Goal: Task Accomplishment & Management: Use online tool/utility

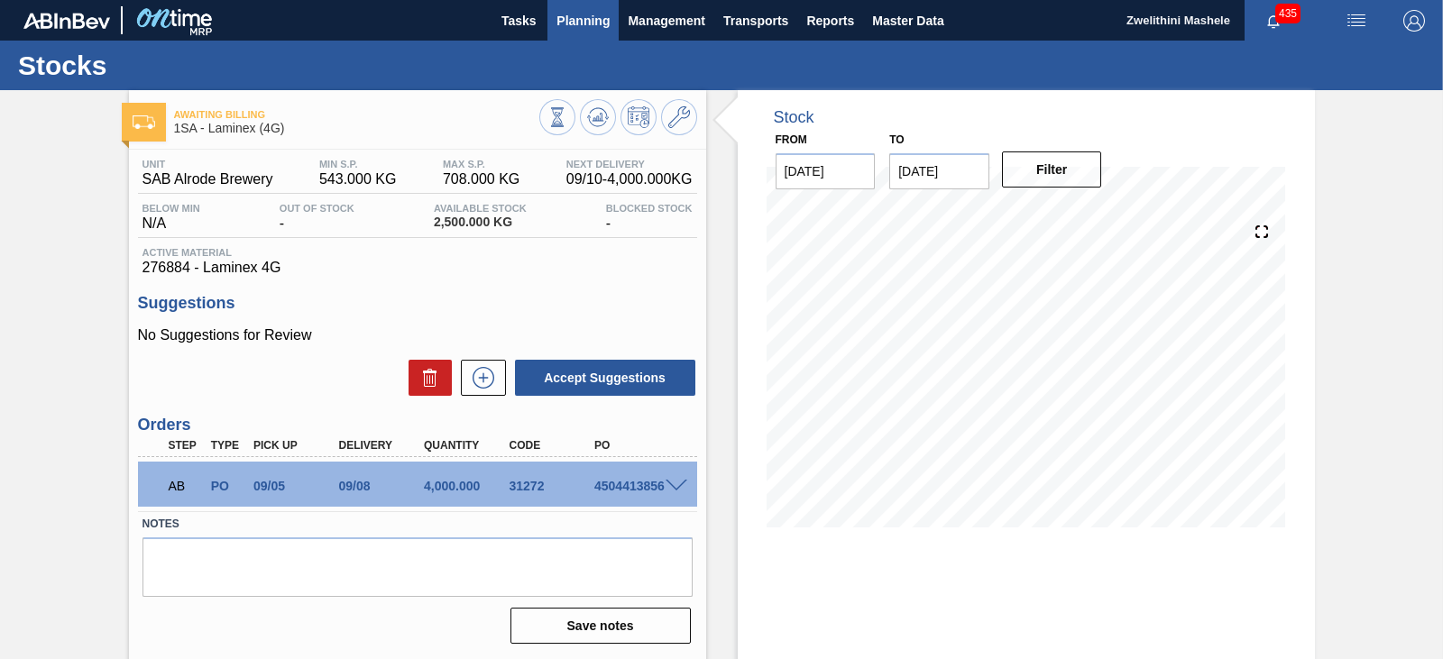
click at [580, 25] on span "Planning" at bounding box center [583, 21] width 53 height 22
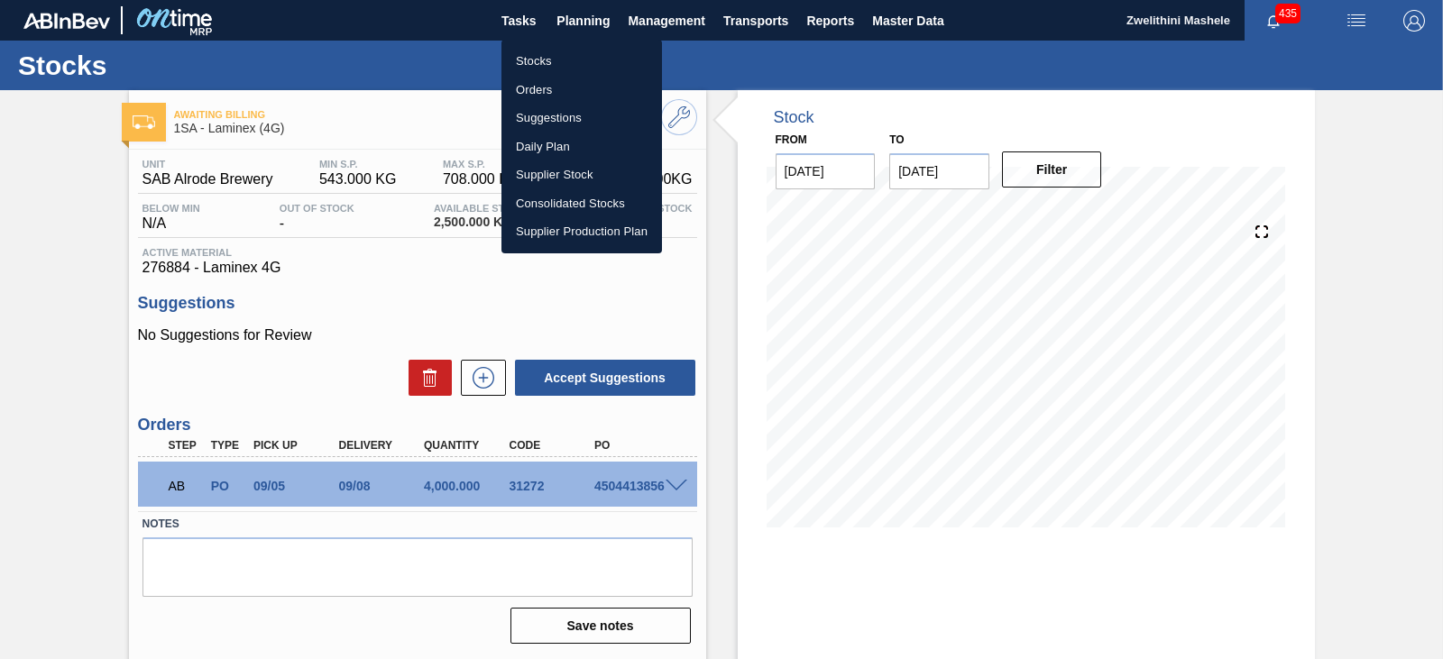
click at [542, 107] on li "Suggestions" at bounding box center [582, 118] width 161 height 29
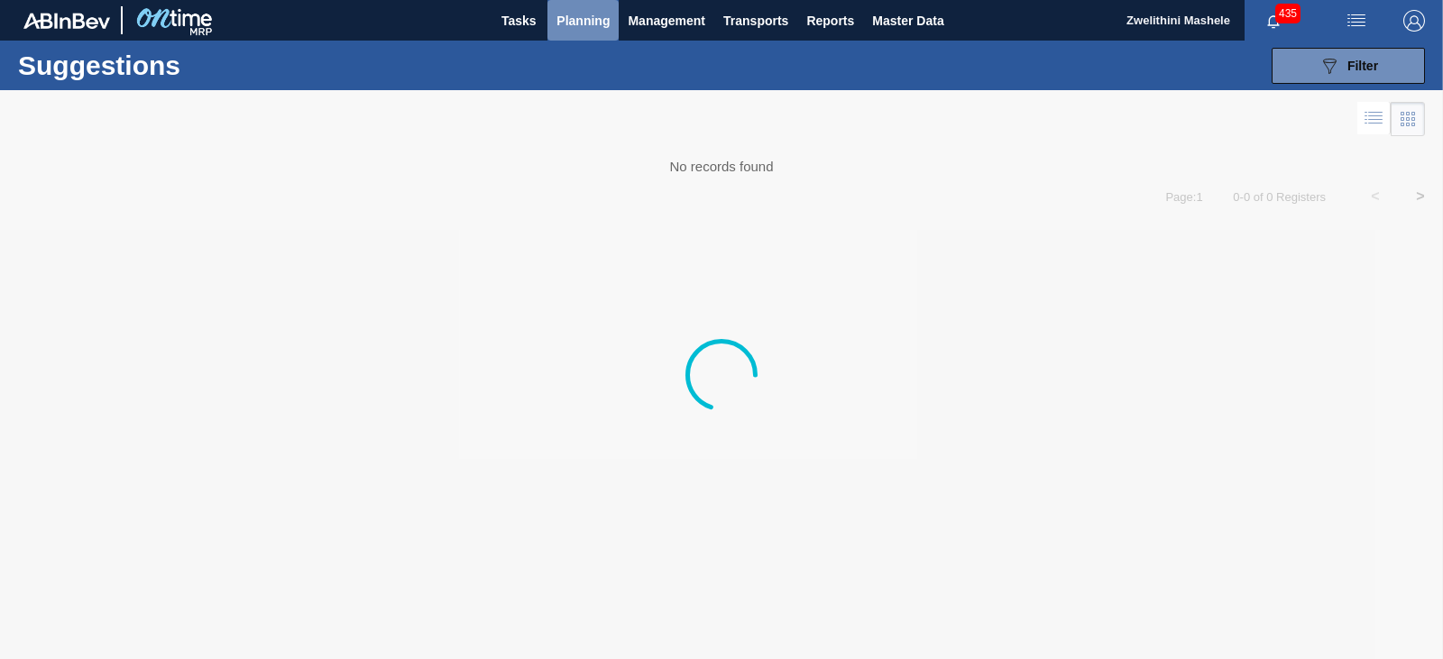
click at [579, 17] on span "Planning" at bounding box center [583, 21] width 53 height 22
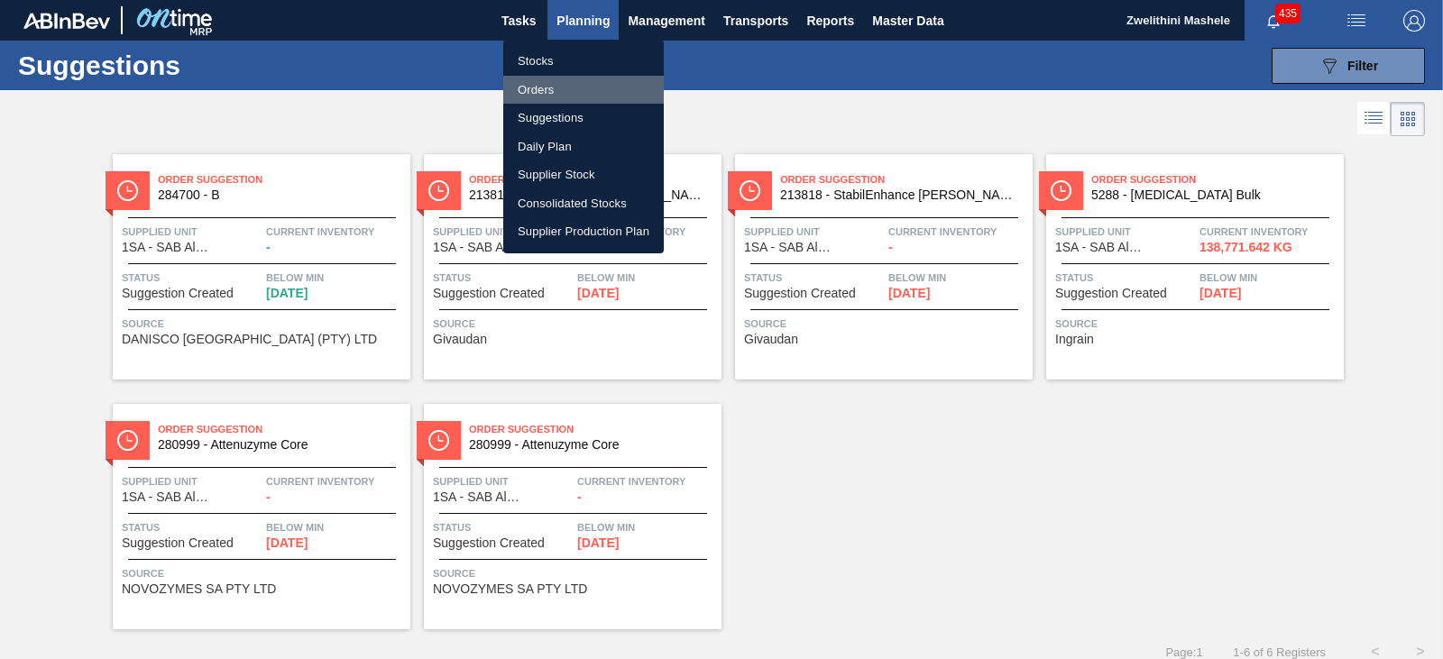
click at [555, 88] on li "Orders" at bounding box center [583, 90] width 161 height 29
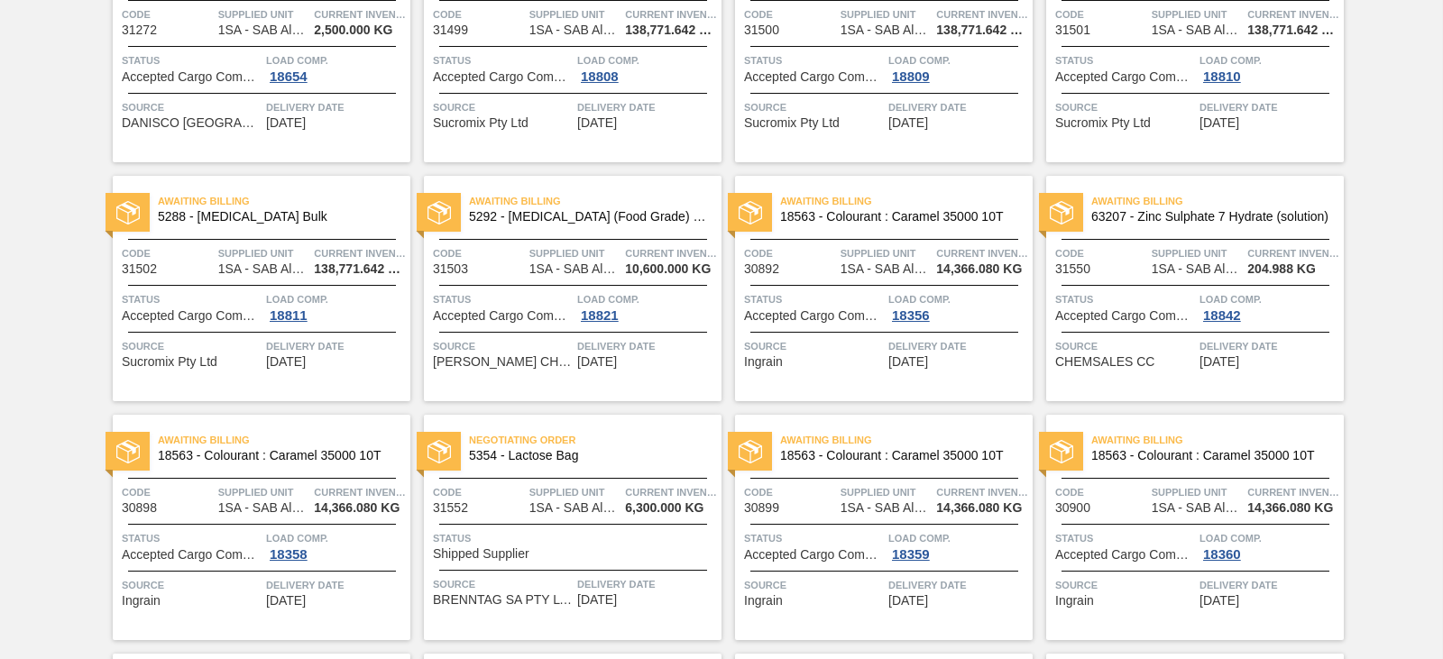
scroll to position [451, 0]
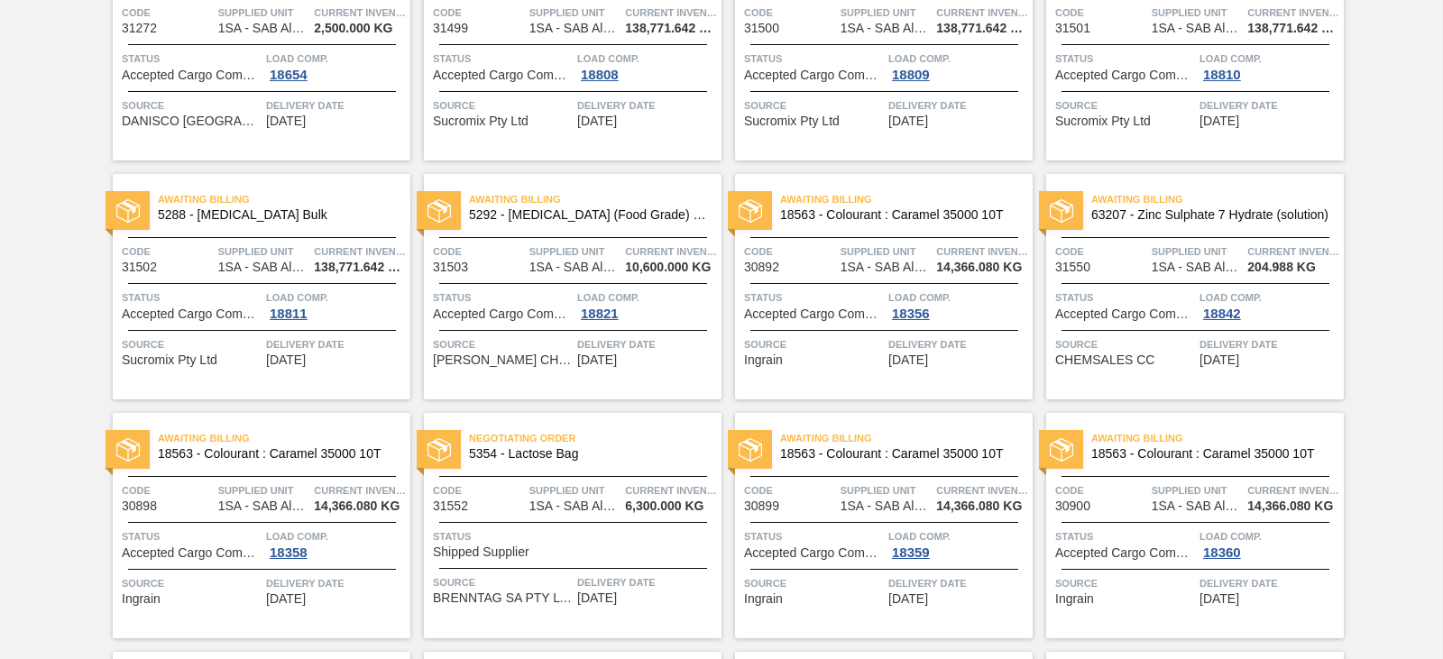
click at [614, 436] on span "Negotiating Order" at bounding box center [595, 438] width 253 height 18
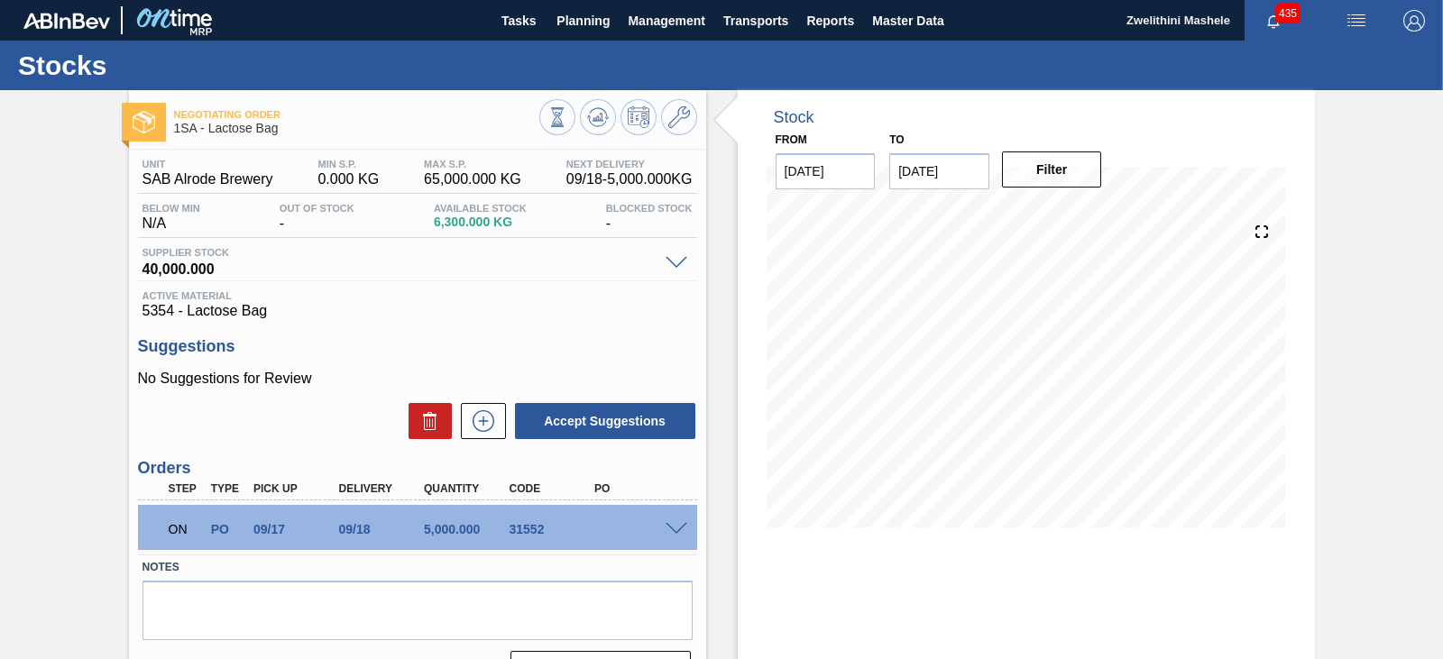
click at [667, 532] on span at bounding box center [677, 530] width 22 height 14
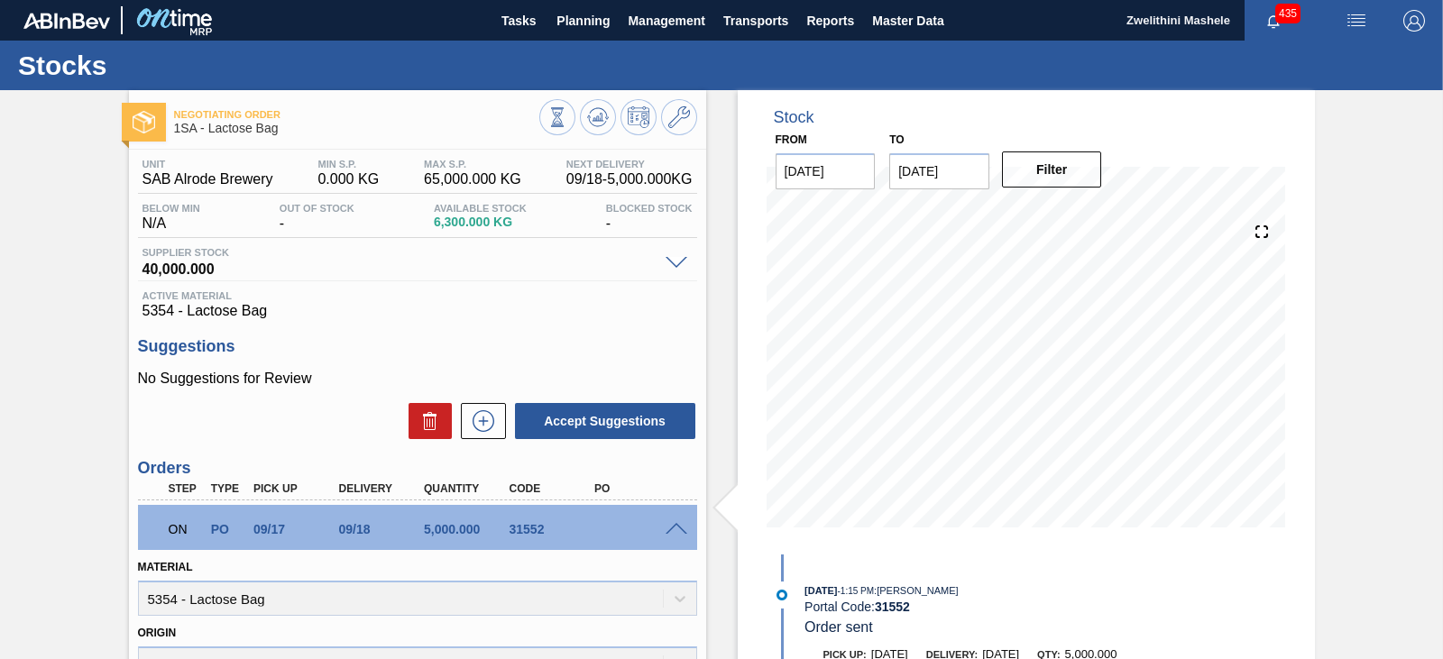
scroll to position [180, 0]
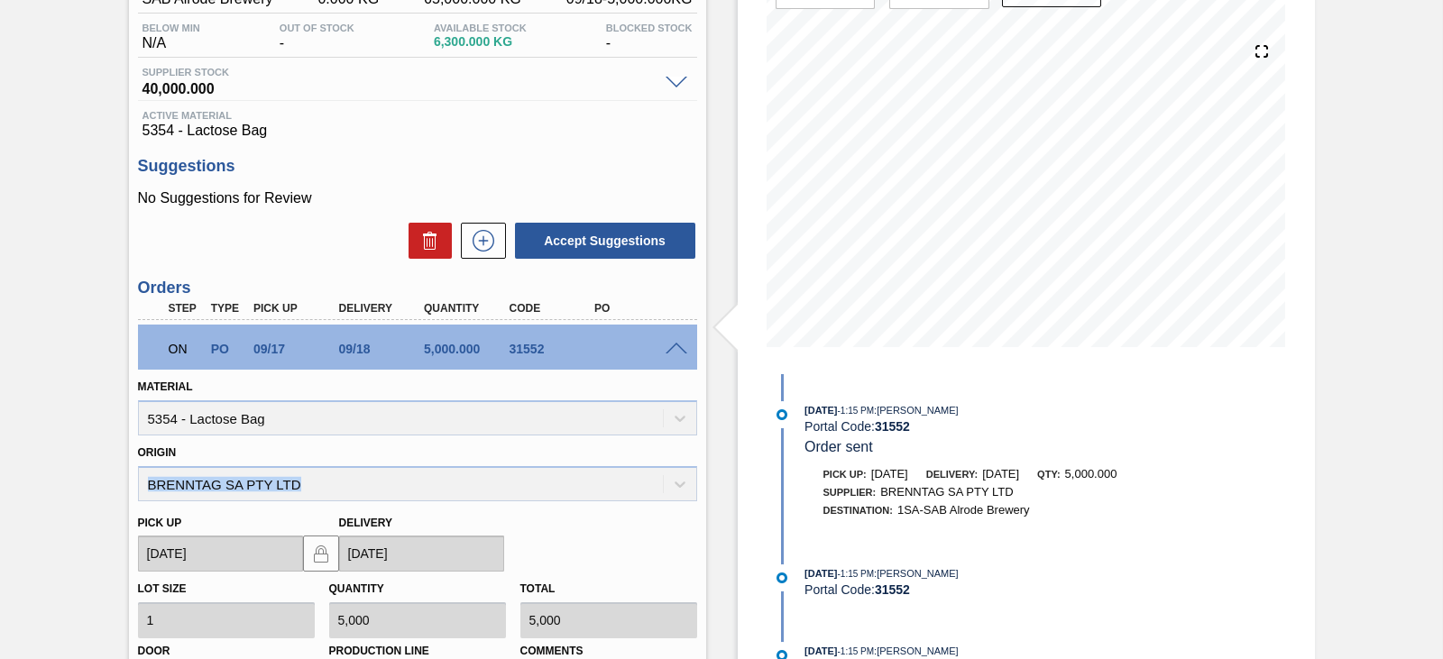
drag, startPoint x: 316, startPoint y: 487, endPoint x: 107, endPoint y: 496, distance: 208.6
click at [112, 493] on div "Negotiating Order 1SA - Lactose Bag Unit SAB Alrode Brewery MIN S.P. 0.000 KG M…" at bounding box center [721, 435] width 1443 height 1050
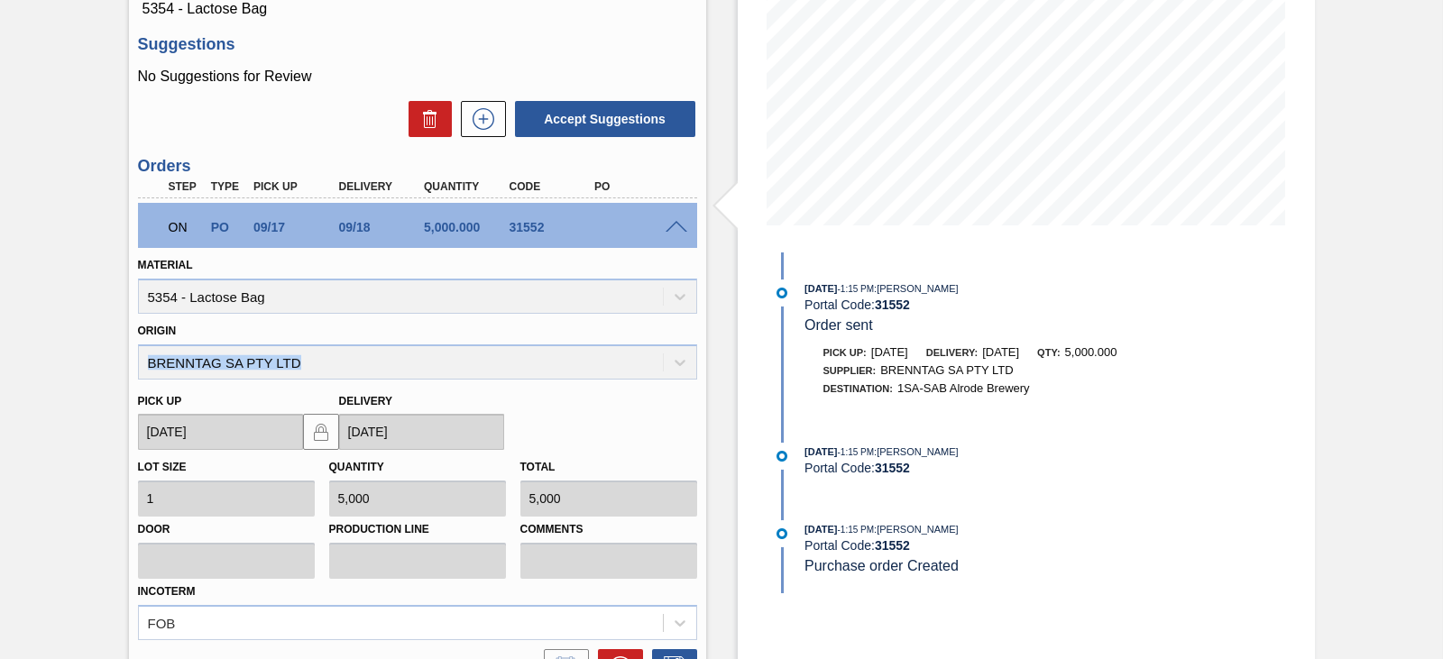
scroll to position [300, 0]
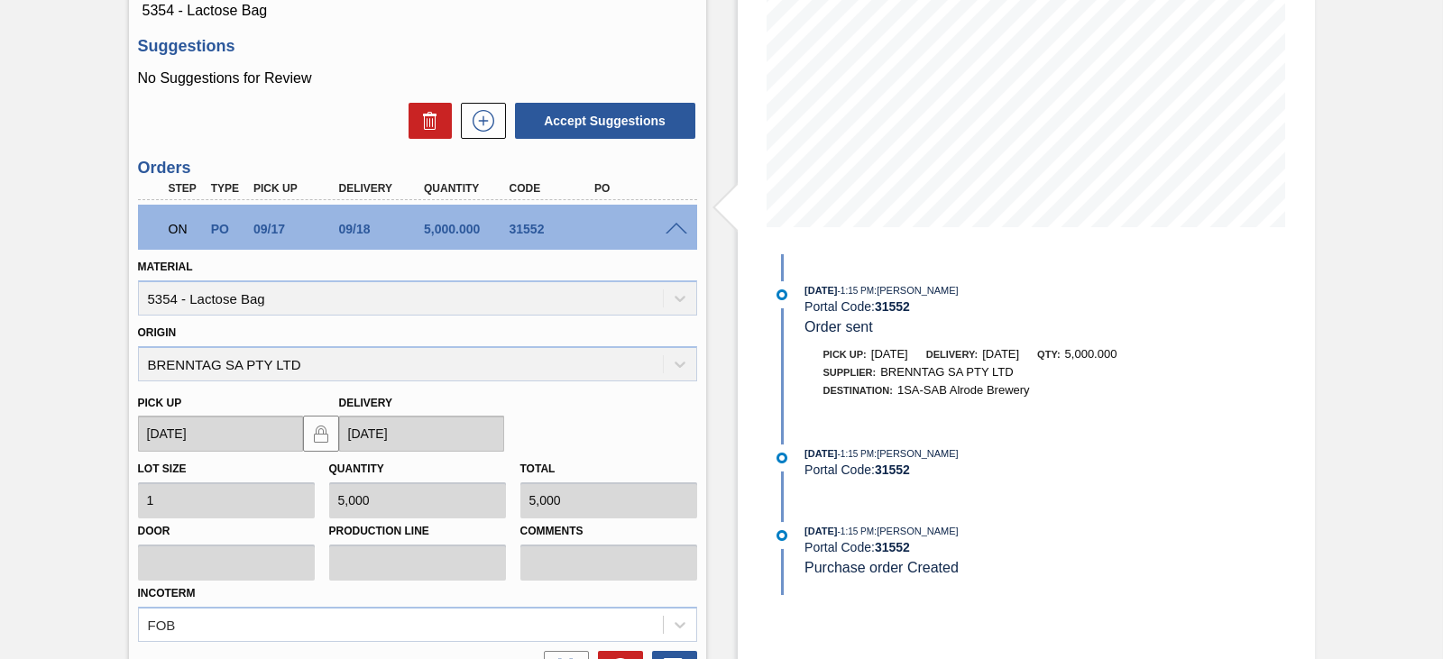
click at [677, 364] on div "Origin BRENNTAG SA PTY LTD" at bounding box center [417, 350] width 559 height 61
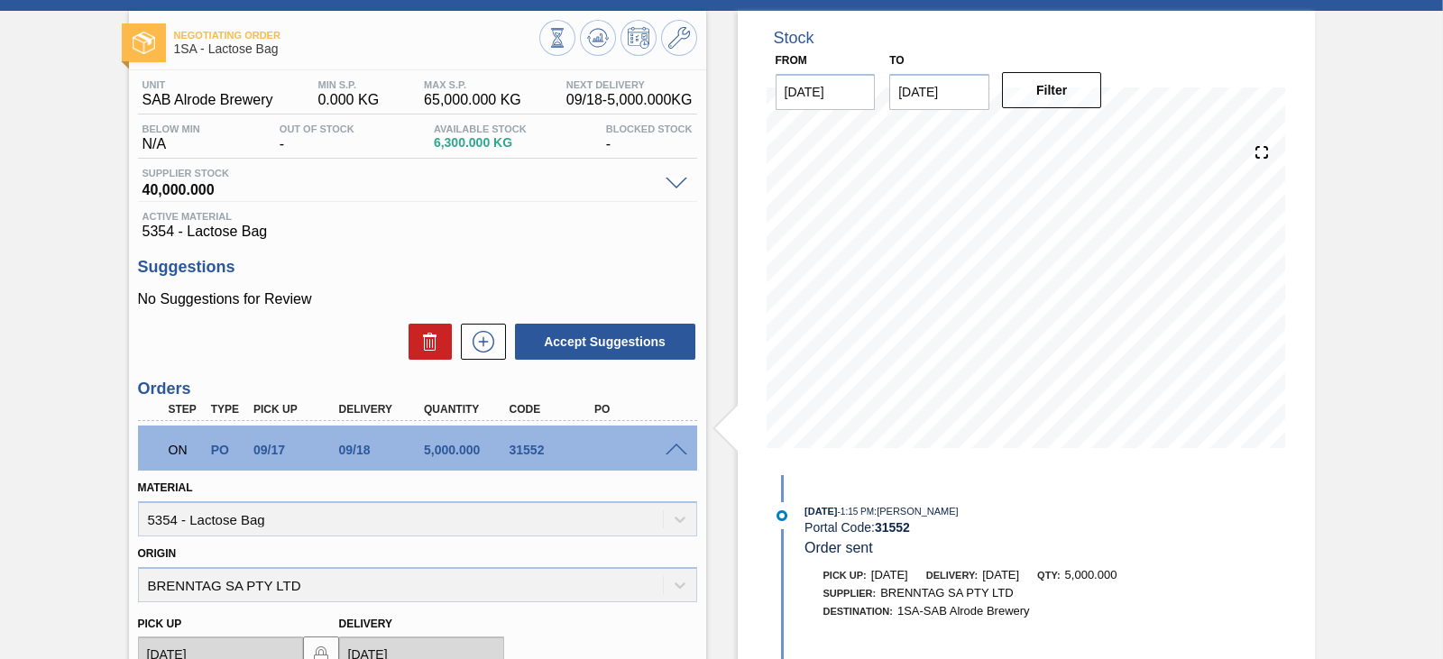
scroll to position [120, 0]
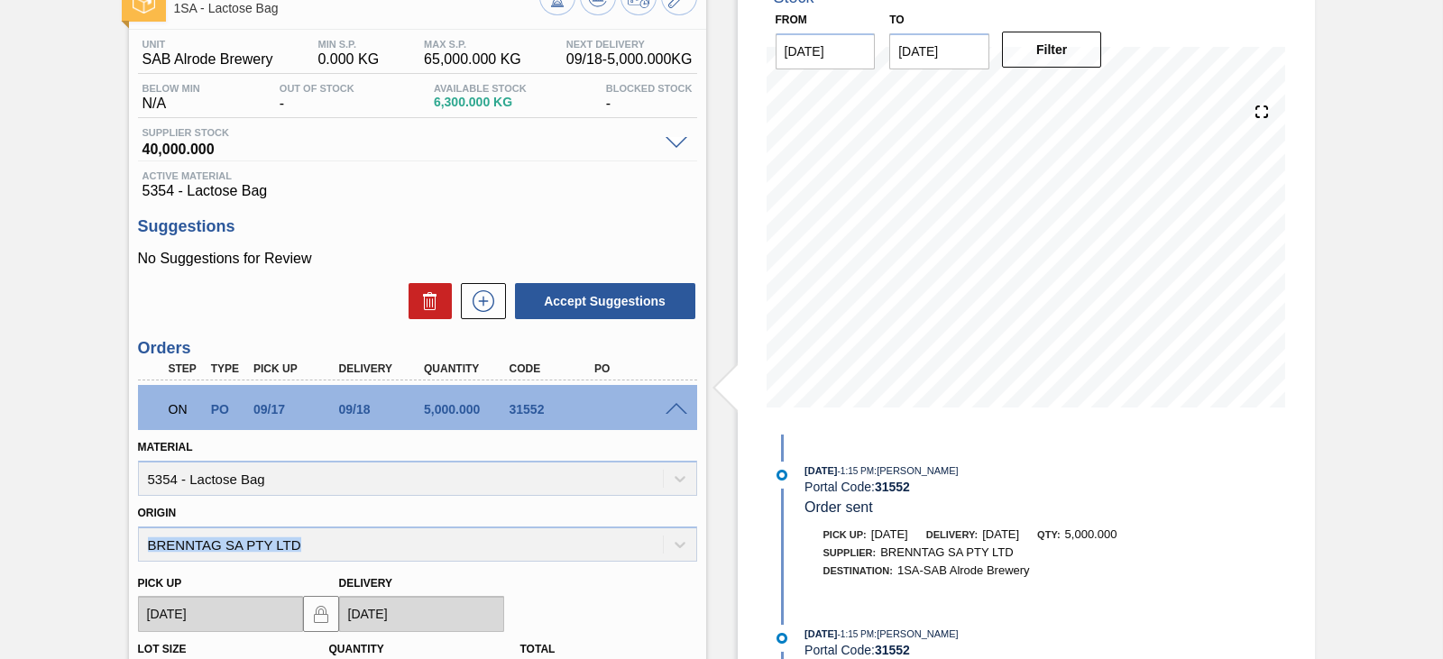
drag, startPoint x: 322, startPoint y: 547, endPoint x: 123, endPoint y: 546, distance: 199.4
click at [123, 546] on div "Negotiating Order 1SA - Lactose Bag Unit SAB Alrode Brewery MIN S.P. 0.000 KG M…" at bounding box center [721, 495] width 1443 height 1050
click at [682, 401] on div at bounding box center [679, 408] width 36 height 14
drag, startPoint x: 671, startPoint y: 398, endPoint x: 675, endPoint y: 427, distance: 29.1
click at [672, 398] on div "ON PO 09/17 09/18 5,000.000 31552" at bounding box center [417, 407] width 559 height 45
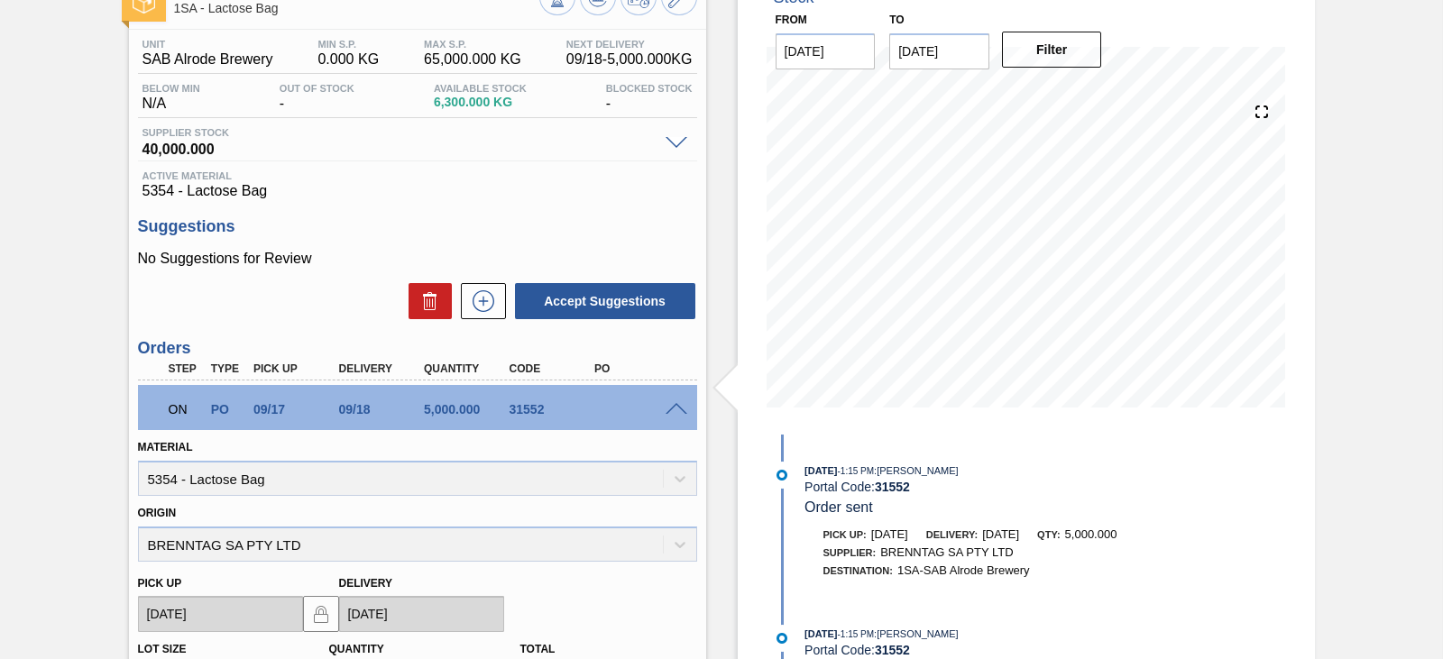
click at [675, 411] on span at bounding box center [677, 410] width 22 height 14
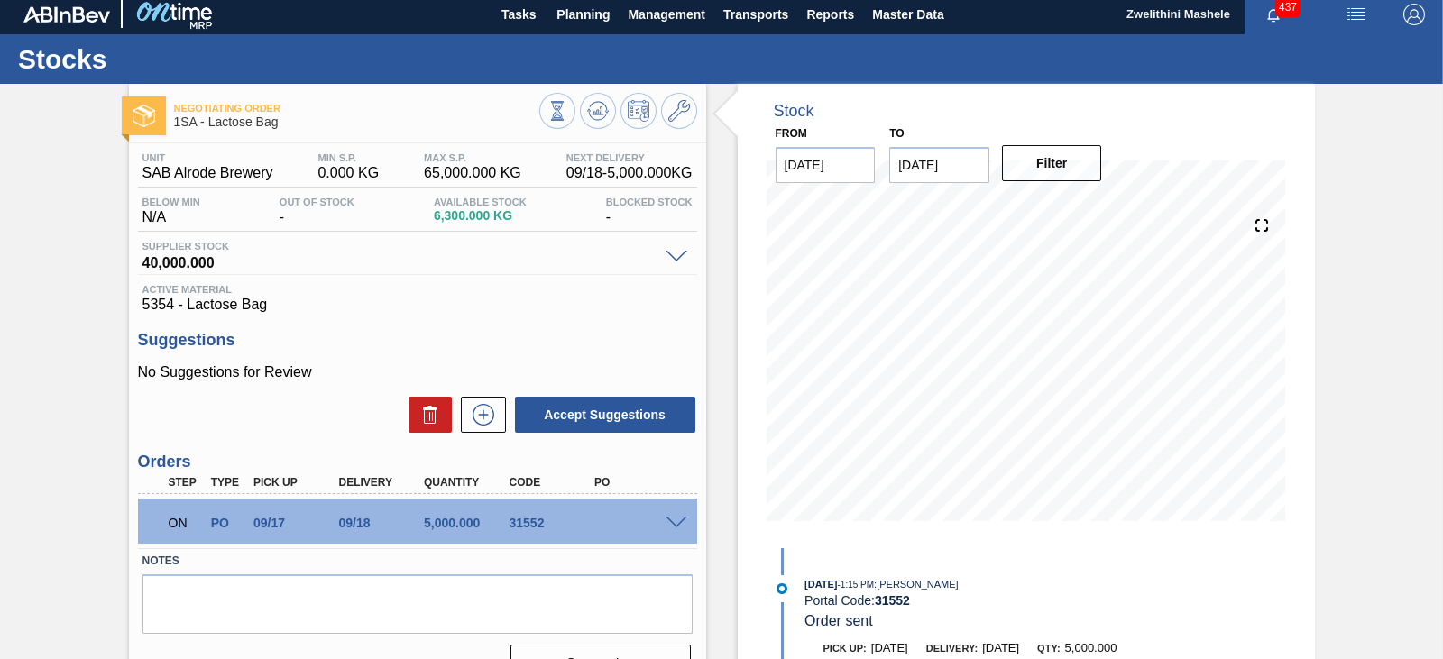
scroll to position [0, 0]
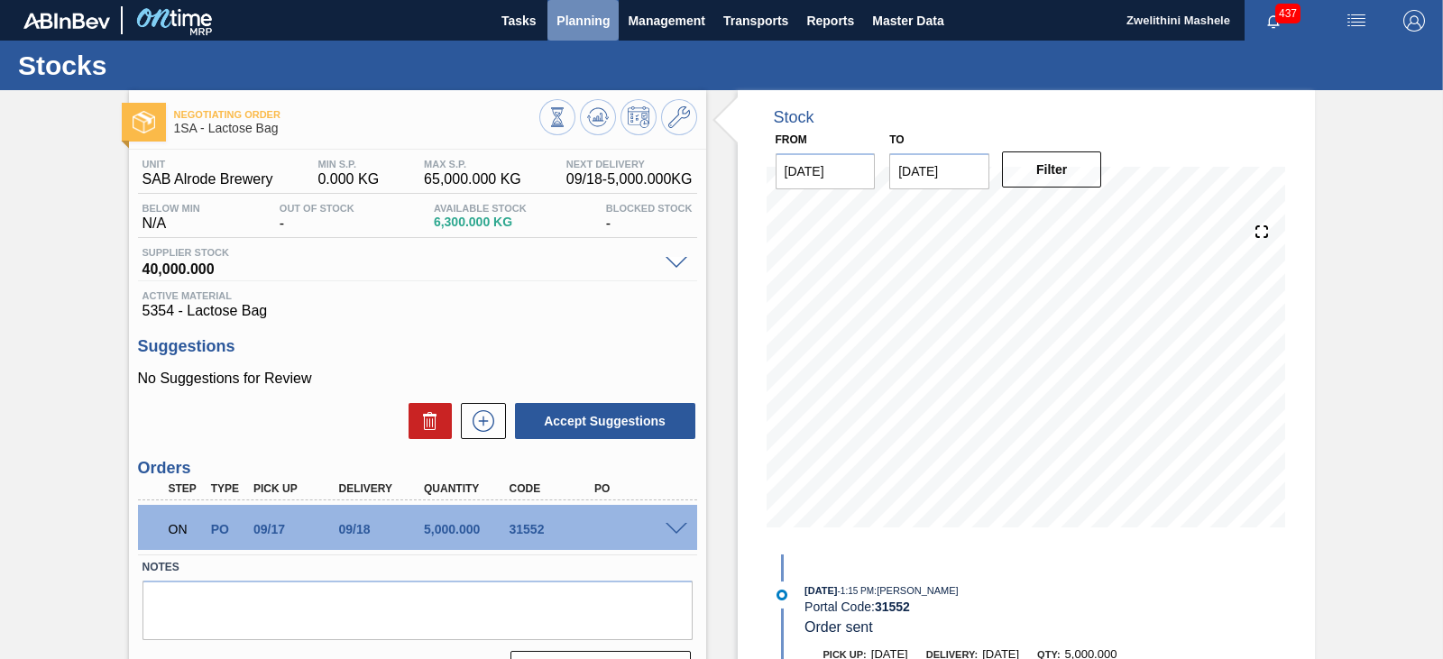
click at [579, 27] on span "Planning" at bounding box center [583, 21] width 53 height 22
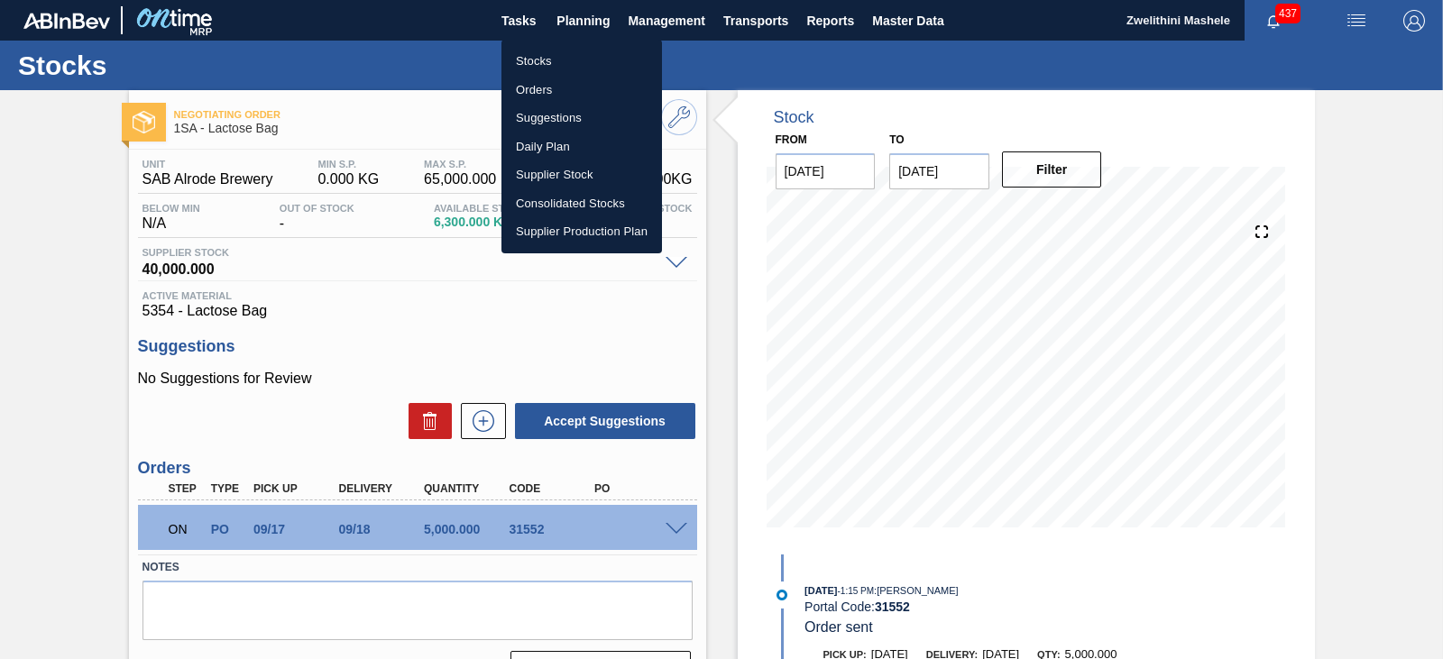
click at [543, 86] on li "Orders" at bounding box center [582, 90] width 161 height 29
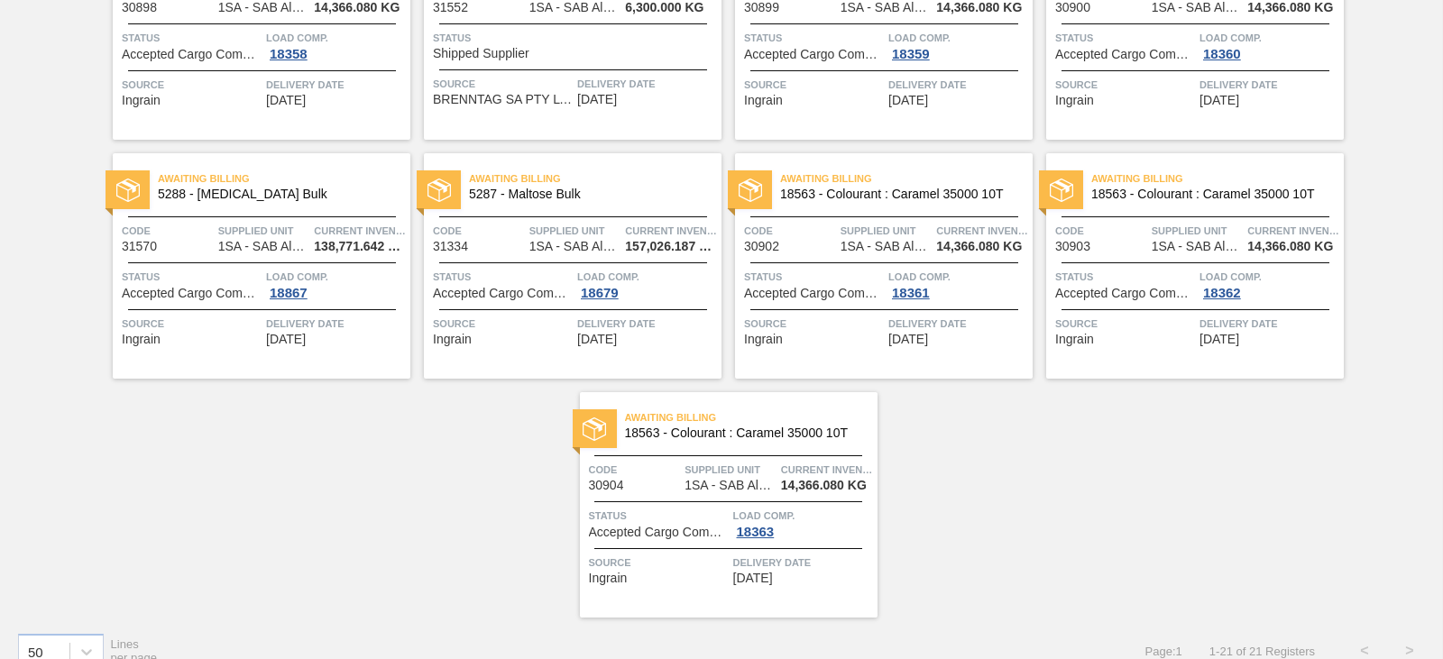
scroll to position [975, 0]
